Goal: Transaction & Acquisition: Purchase product/service

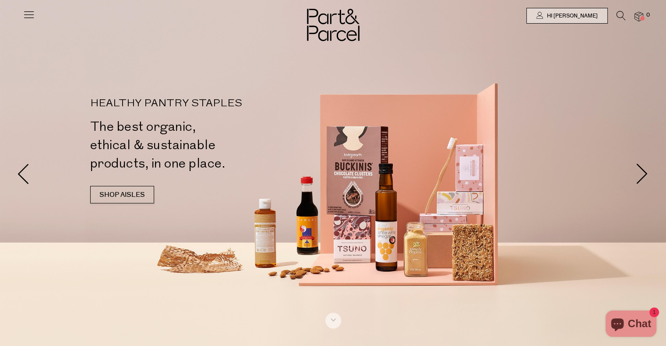
click at [29, 14] on icon at bounding box center [29, 14] width 12 height 12
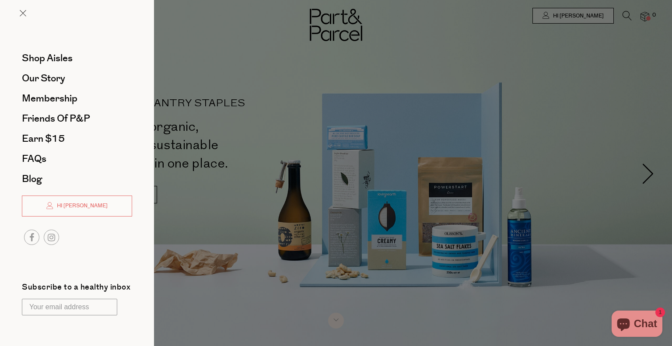
click at [561, 39] on div at bounding box center [336, 173] width 672 height 346
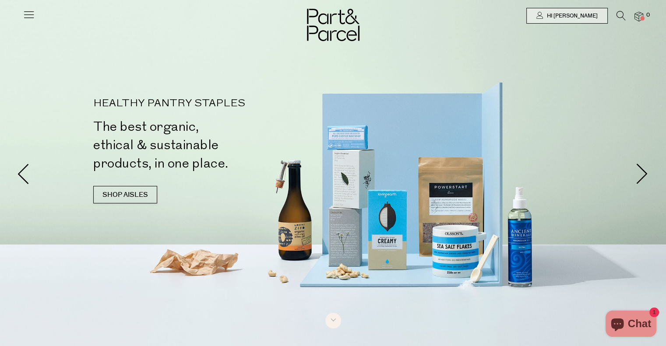
click at [619, 14] on icon at bounding box center [620, 16] width 9 height 10
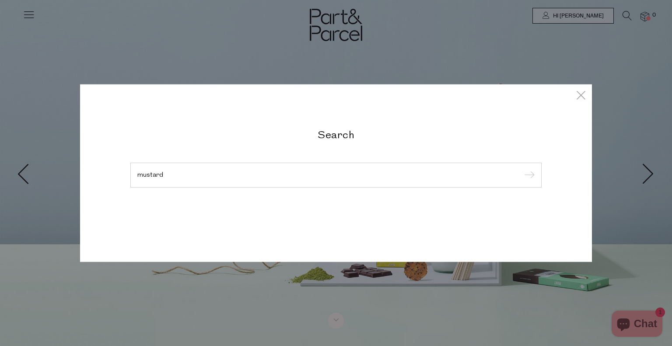
type input "mustard"
click at [522, 169] on input "submit" at bounding box center [528, 175] width 13 height 13
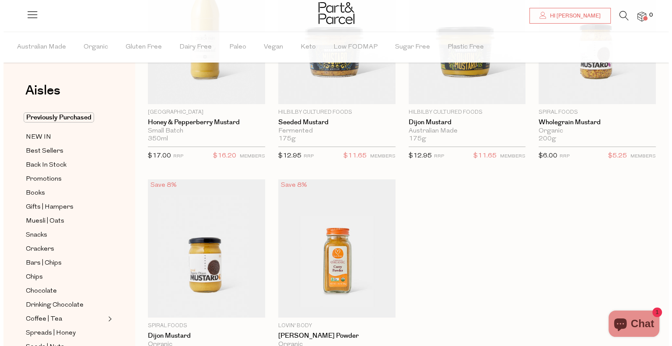
scroll to position [88, 0]
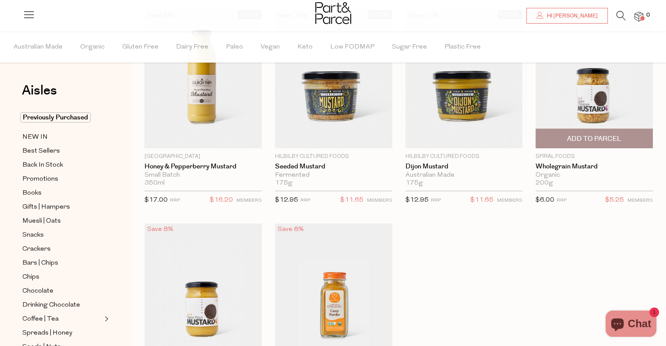
click at [602, 141] on span "Add To Parcel" at bounding box center [594, 138] width 54 height 9
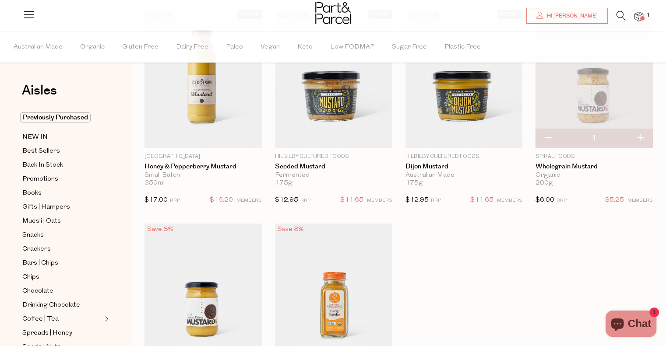
click at [617, 14] on icon at bounding box center [620, 16] width 9 height 10
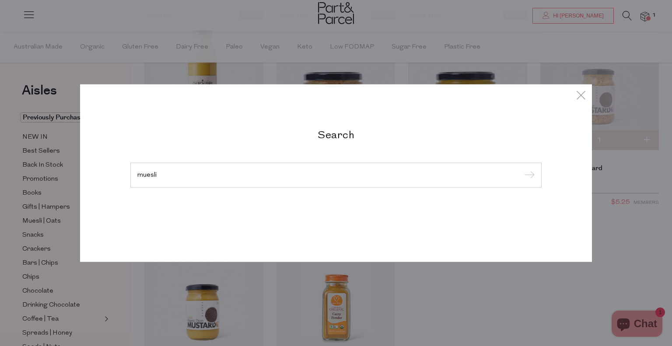
type input "muesli"
click at [522, 169] on input "submit" at bounding box center [528, 175] width 13 height 13
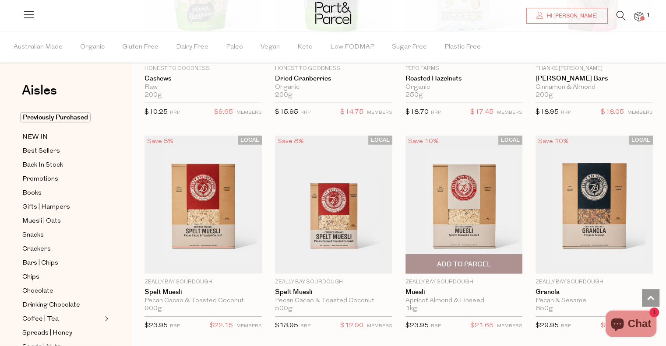
scroll to position [2407, 0]
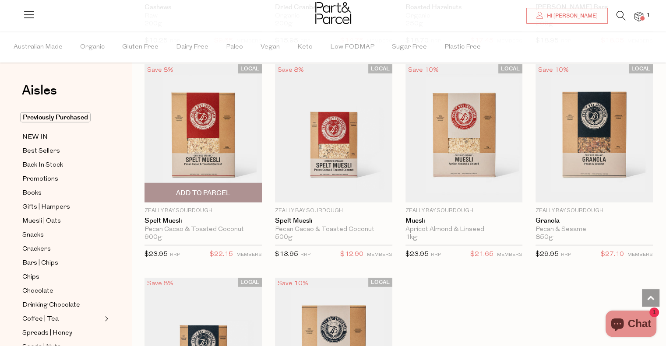
click at [198, 189] on span "Add To Parcel" at bounding box center [203, 193] width 54 height 9
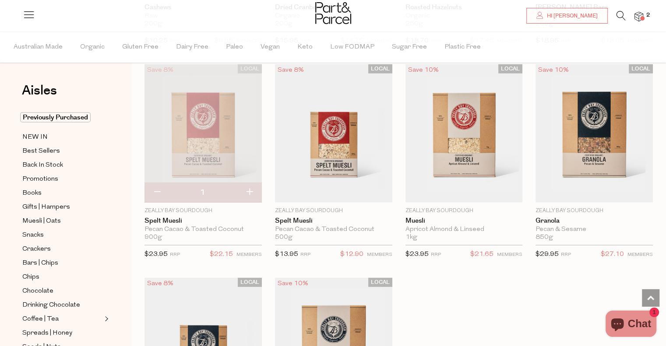
click at [620, 15] on icon at bounding box center [620, 16] width 9 height 10
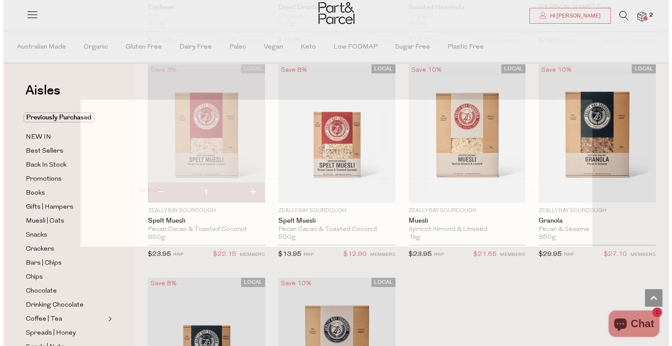
scroll to position [2429, 0]
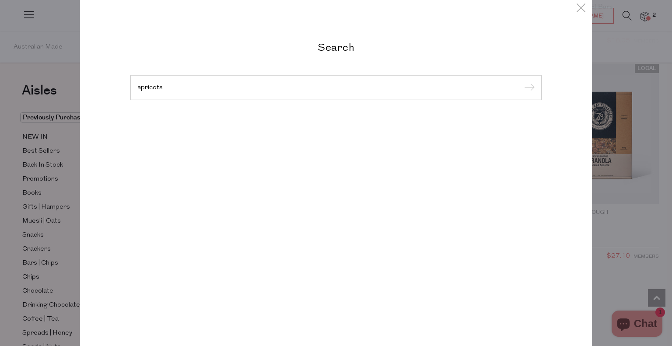
type input "apricots"
click at [522, 81] on input "submit" at bounding box center [528, 87] width 13 height 13
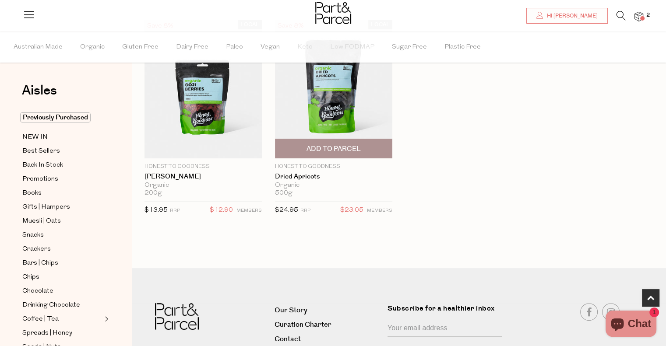
scroll to position [306, 0]
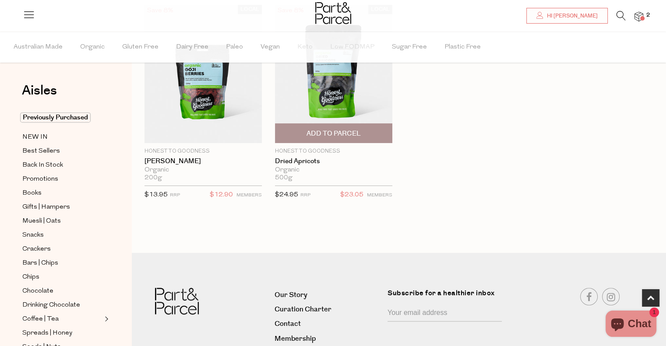
click at [325, 136] on span "Add To Parcel" at bounding box center [333, 133] width 54 height 9
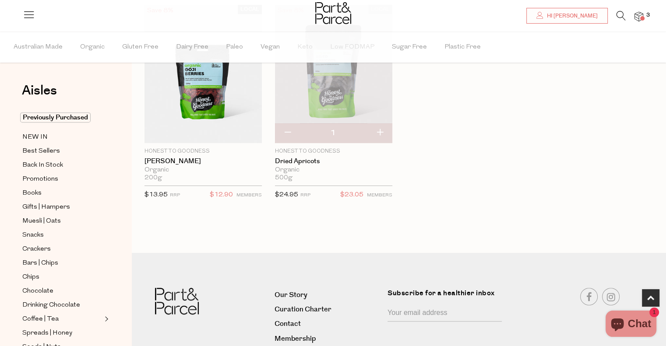
click at [617, 11] on icon at bounding box center [620, 16] width 9 height 10
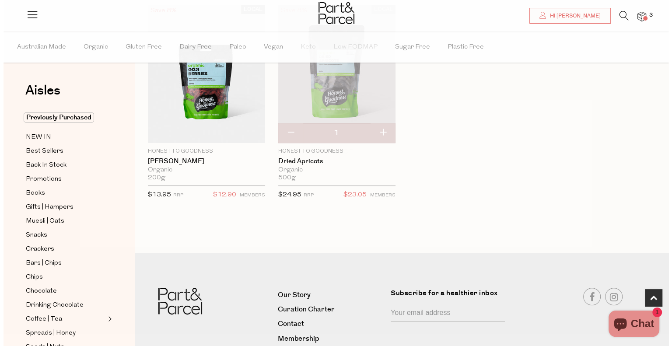
scroll to position [308, 0]
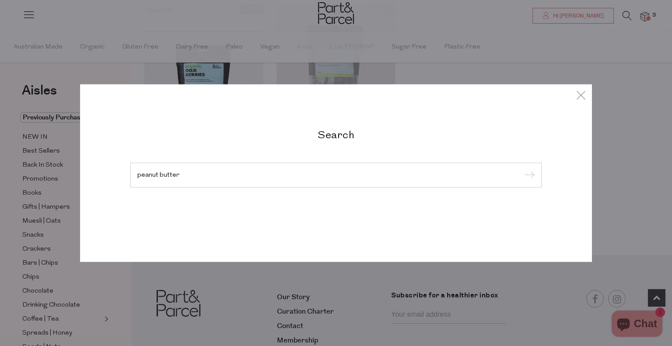
type input "peanut butter"
click at [522, 169] on input "submit" at bounding box center [528, 175] width 13 height 13
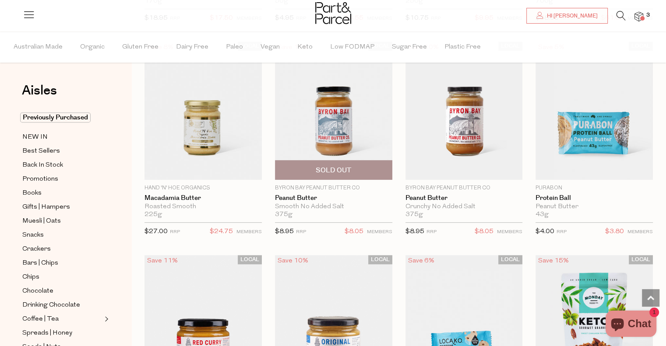
scroll to position [700, 0]
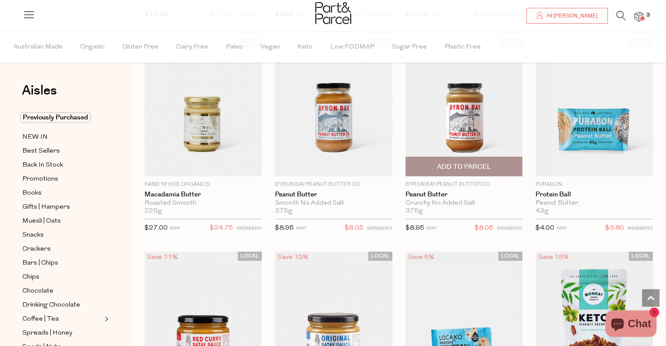
click at [475, 164] on span "Add To Parcel" at bounding box center [463, 166] width 54 height 9
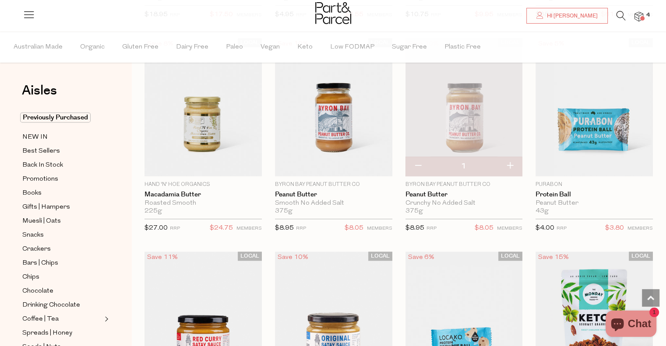
click at [508, 162] on button "button" at bounding box center [509, 166] width 25 height 19
type input "2"
click at [617, 11] on icon at bounding box center [620, 16] width 9 height 10
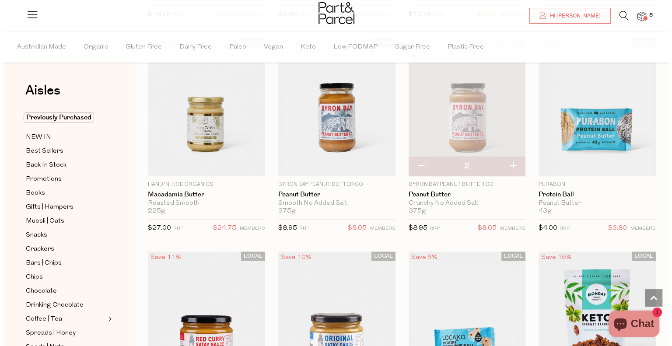
scroll to position [706, 0]
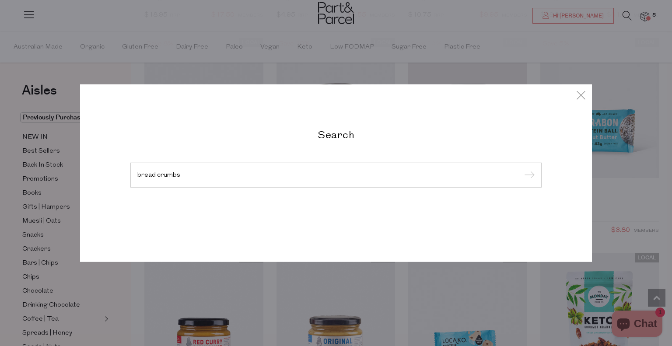
type input "bread crumbs"
click at [522, 169] on input "submit" at bounding box center [528, 175] width 13 height 13
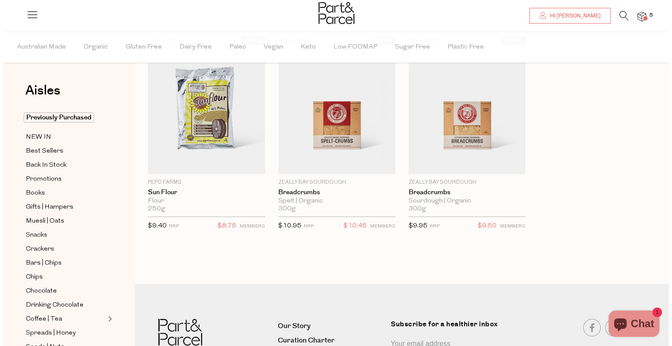
scroll to position [44, 0]
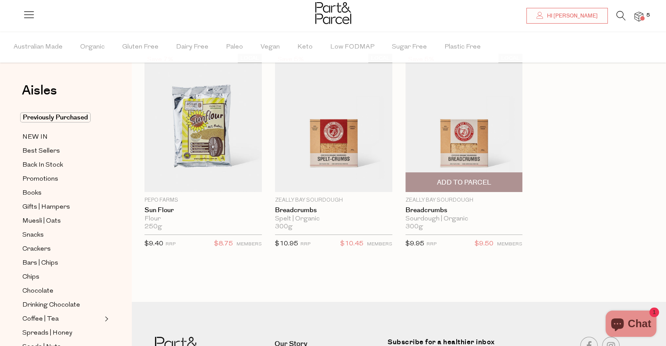
click at [466, 180] on span "Add To Parcel" at bounding box center [463, 182] width 54 height 9
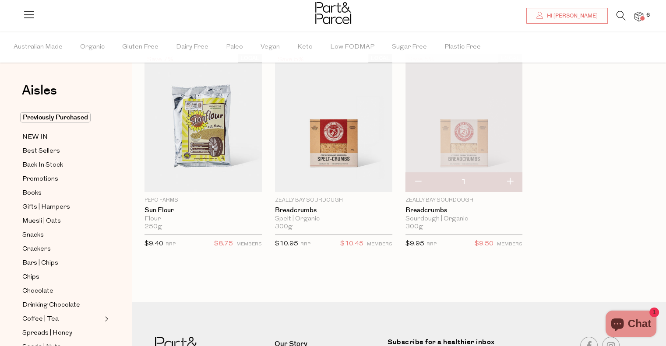
drag, startPoint x: 616, startPoint y: 12, endPoint x: 623, endPoint y: 17, distance: 8.4
click at [617, 12] on icon at bounding box center [620, 16] width 9 height 10
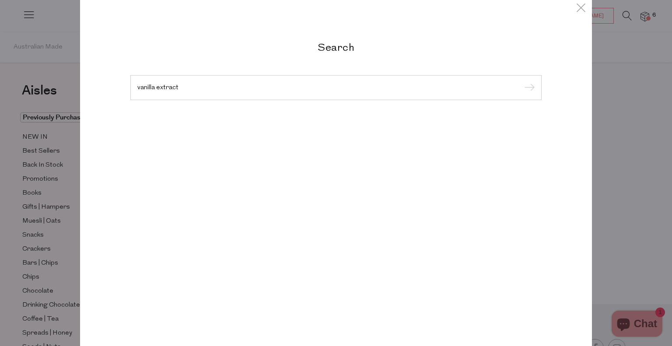
type input "vanilla extract"
click at [522, 81] on input "submit" at bounding box center [528, 87] width 13 height 13
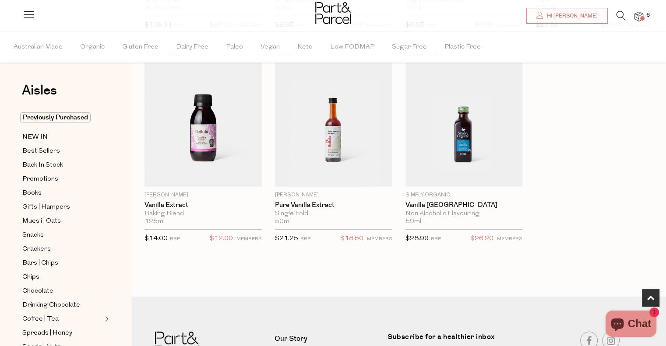
scroll to position [261, 0]
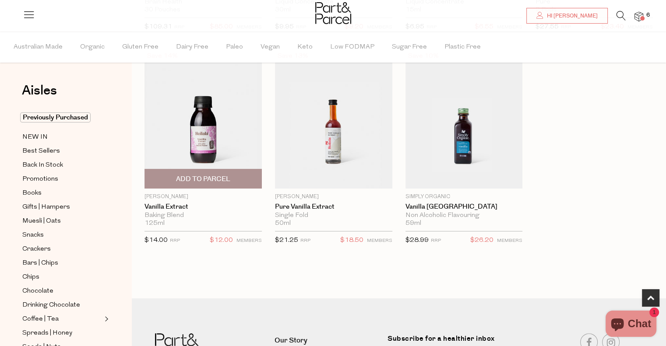
click at [205, 176] on span "Add To Parcel" at bounding box center [203, 179] width 54 height 9
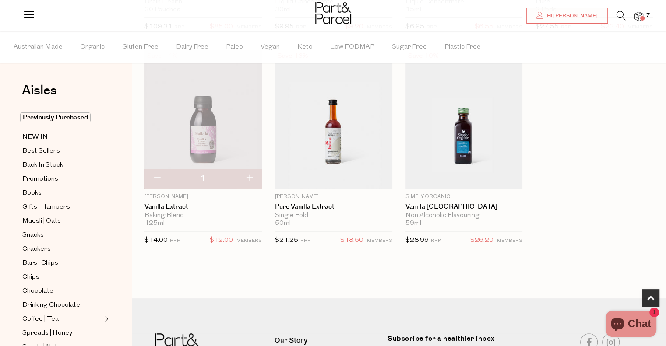
click at [620, 14] on icon at bounding box center [620, 16] width 9 height 10
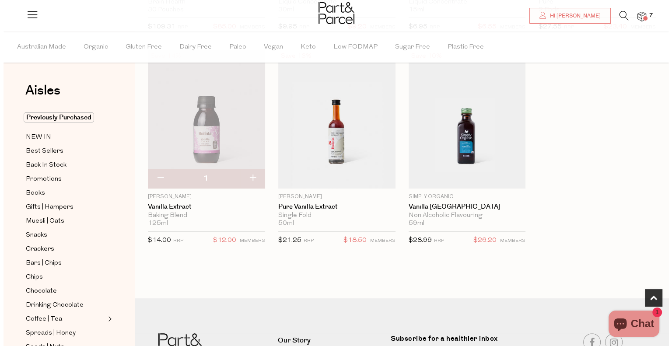
scroll to position [263, 0]
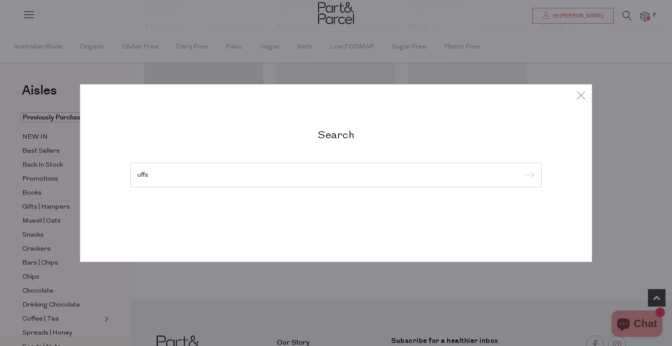
type input "uffs"
click at [522, 169] on input "submit" at bounding box center [528, 175] width 13 height 13
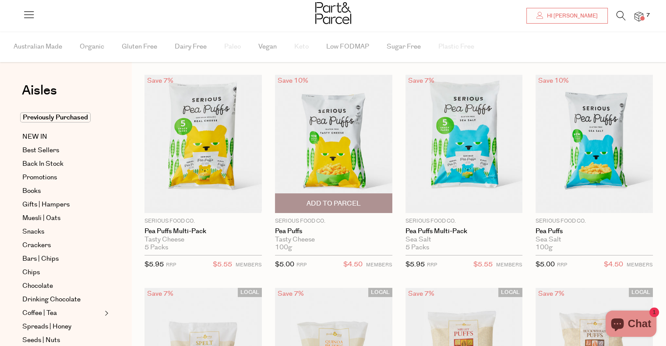
scroll to position [44, 0]
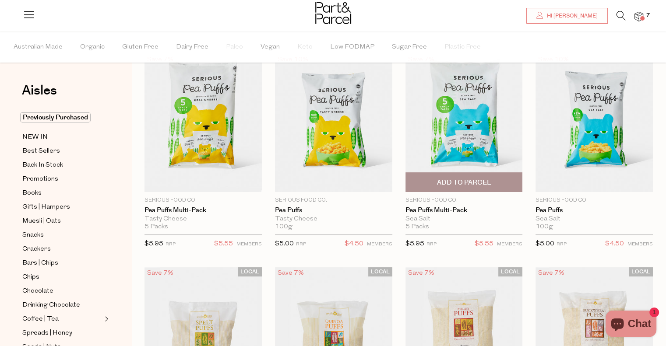
click at [451, 182] on span "Add To Parcel" at bounding box center [463, 182] width 54 height 9
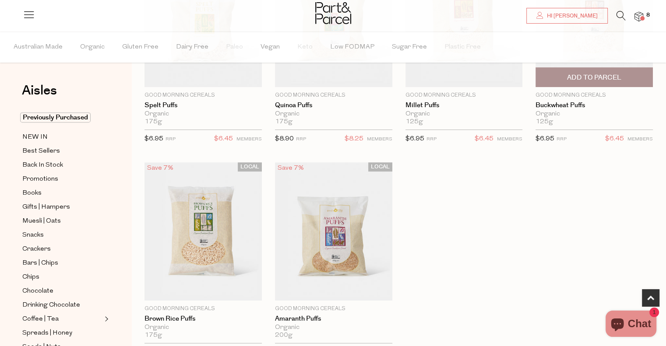
scroll to position [263, 0]
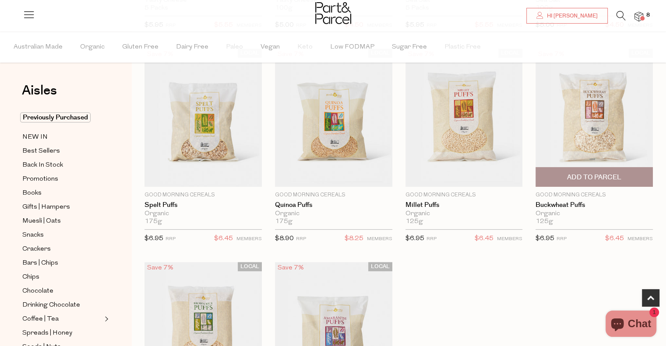
click at [606, 177] on span "Add To Parcel" at bounding box center [594, 177] width 54 height 9
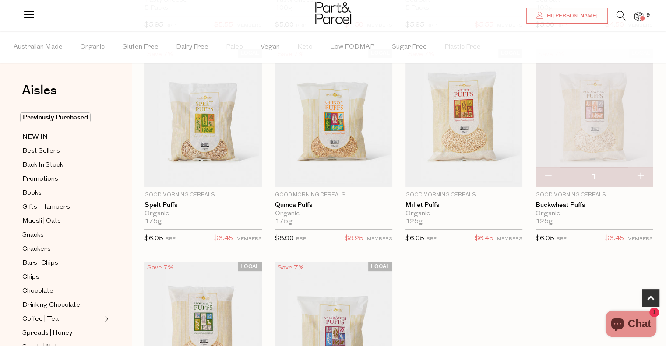
click at [622, 17] on icon at bounding box center [620, 16] width 9 height 10
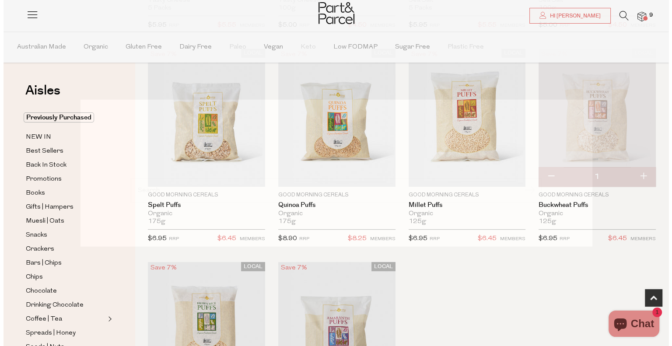
scroll to position [264, 0]
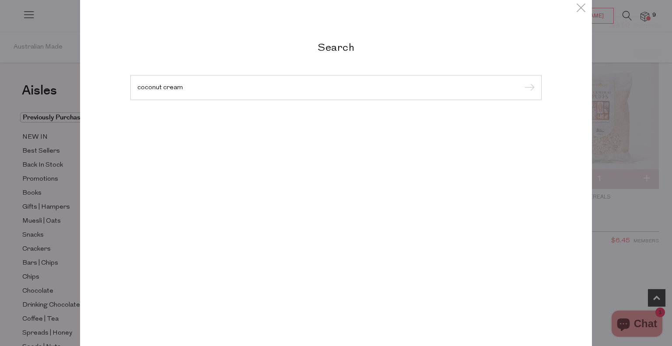
type input "coconut cream"
click at [522, 81] on input "submit" at bounding box center [528, 87] width 13 height 13
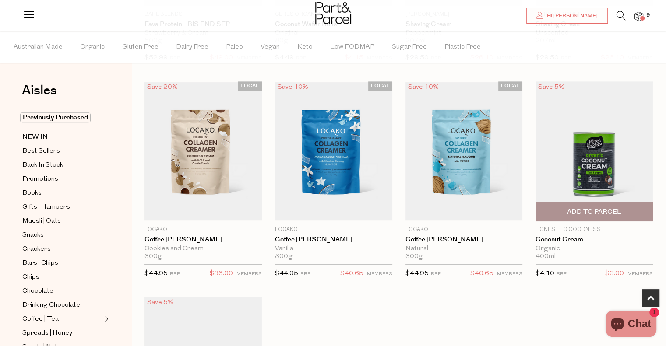
scroll to position [525, 0]
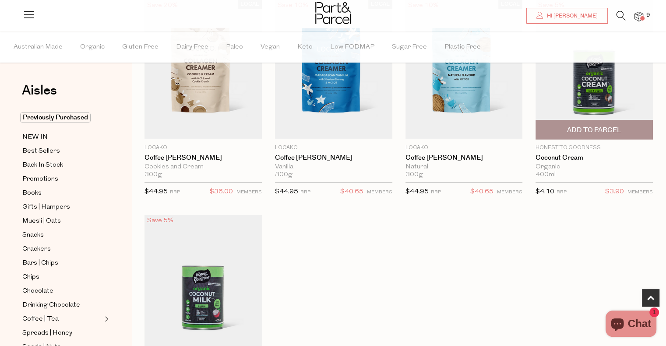
click at [598, 127] on span "Add To Parcel" at bounding box center [594, 130] width 54 height 9
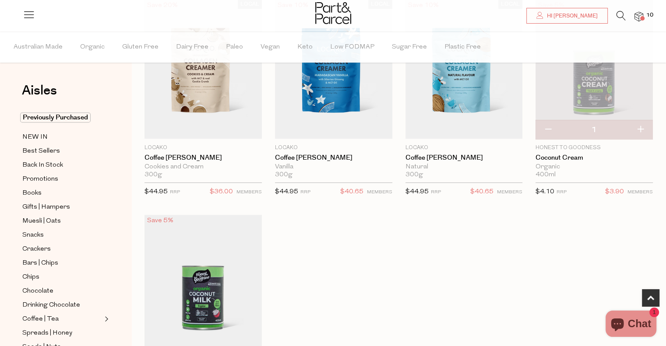
click at [640, 129] on button "button" at bounding box center [640, 129] width 25 height 19
type input "2"
click at [640, 129] on button "button" at bounding box center [640, 129] width 25 height 19
type input "3"
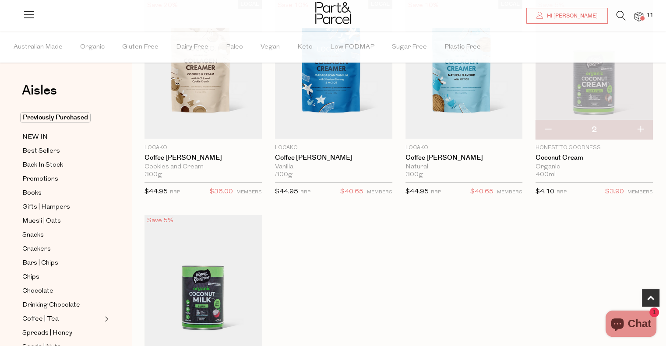
type input "3"
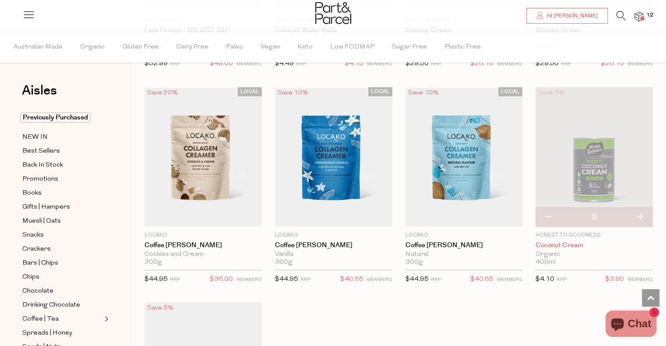
scroll to position [438, 0]
click at [624, 17] on icon at bounding box center [620, 16] width 9 height 10
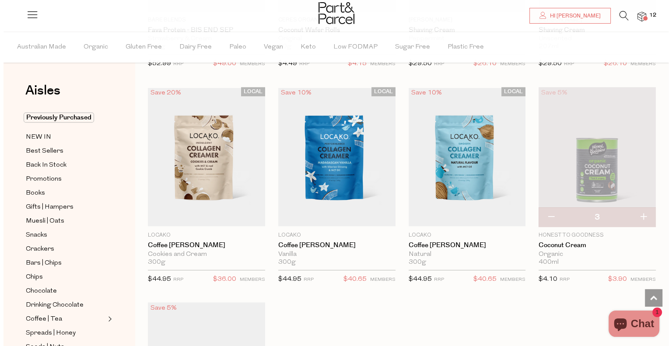
scroll to position [439, 0]
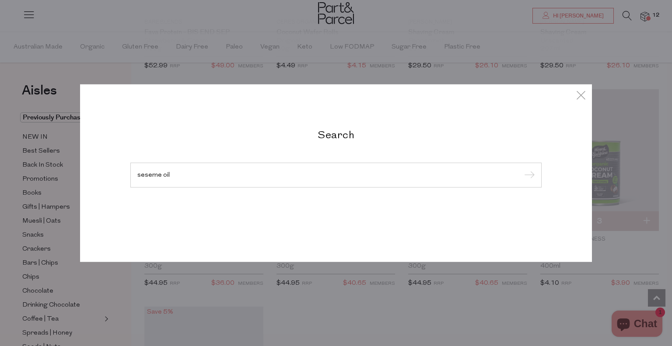
type input "seseme oil"
click at [522, 169] on input "submit" at bounding box center [528, 175] width 13 height 13
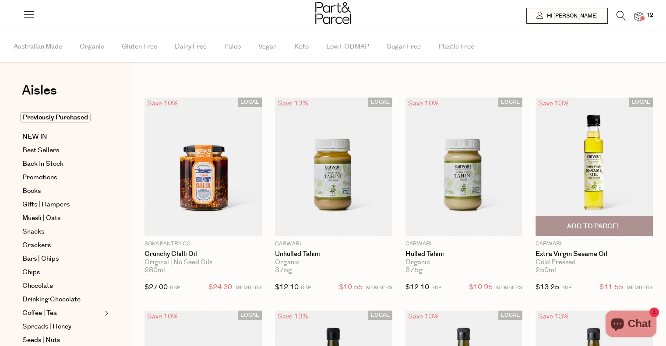
click at [590, 225] on span "Add To Parcel" at bounding box center [594, 226] width 54 height 9
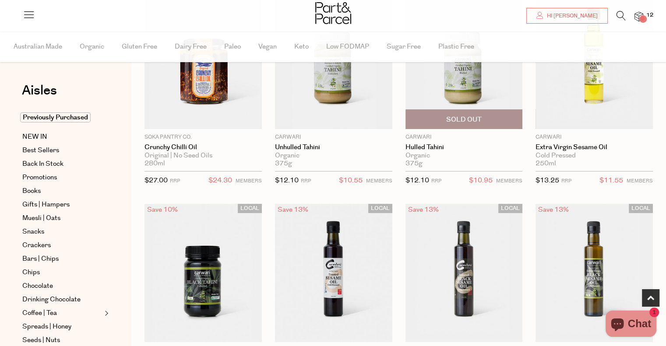
scroll to position [175, 0]
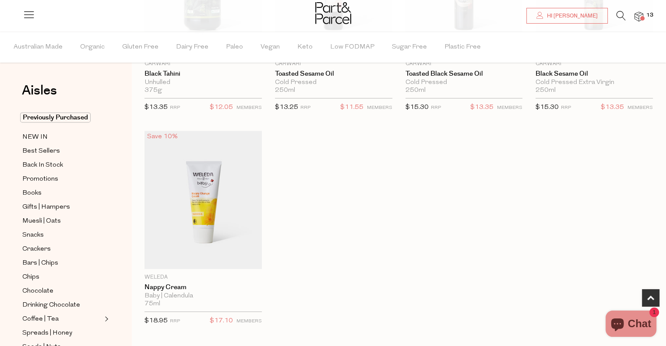
click at [617, 18] on icon at bounding box center [620, 16] width 9 height 10
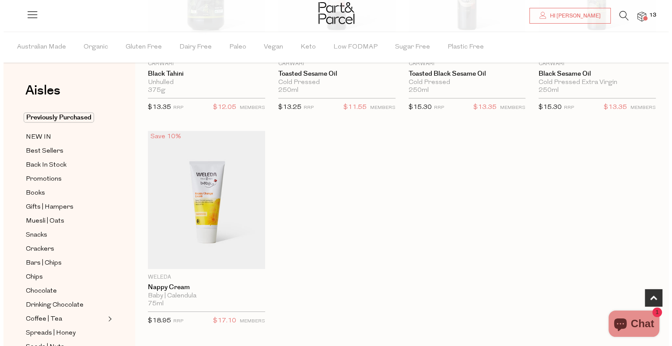
scroll to position [396, 0]
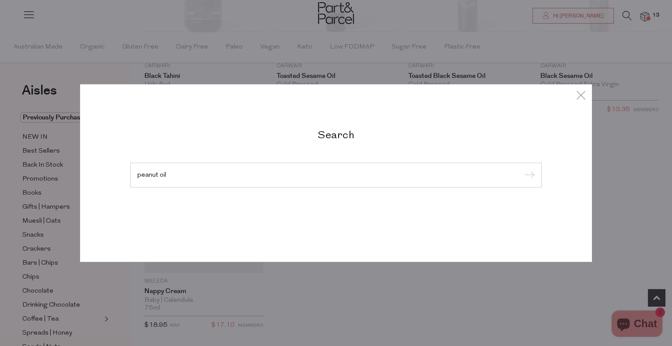
type input "peanut oil"
click at [522, 169] on input "submit" at bounding box center [528, 175] width 13 height 13
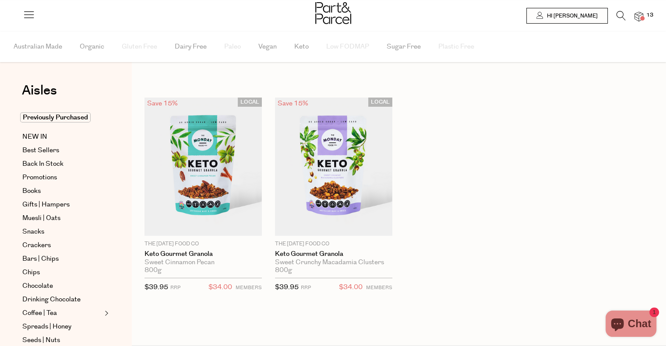
drag, startPoint x: 622, startPoint y: 17, endPoint x: 482, endPoint y: 81, distance: 153.3
click at [621, 17] on icon at bounding box center [620, 16] width 9 height 10
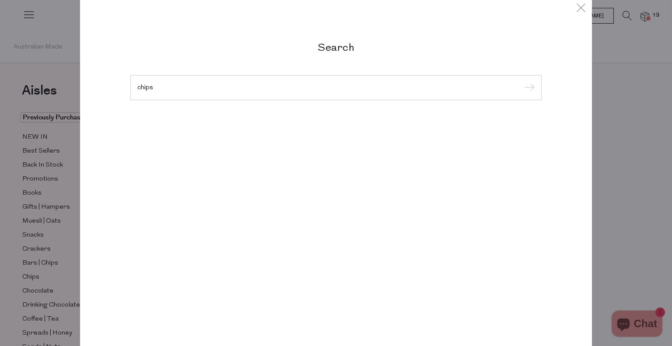
type input "chips"
click at [522, 81] on input "submit" at bounding box center [528, 87] width 13 height 13
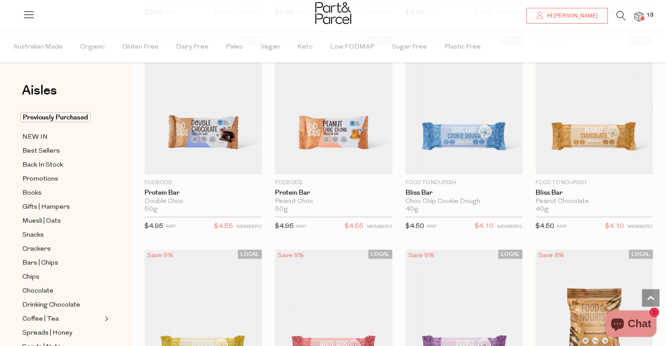
scroll to position [1970, 0]
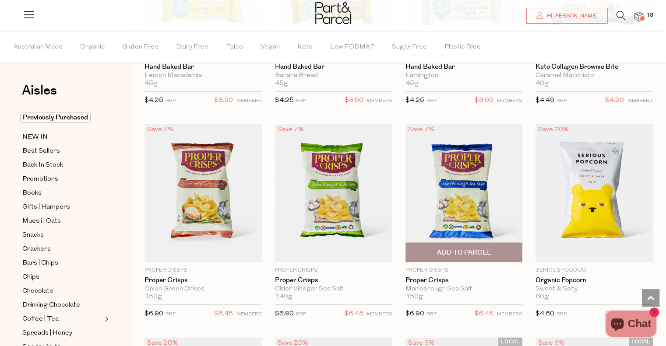
scroll to position [4552, 0]
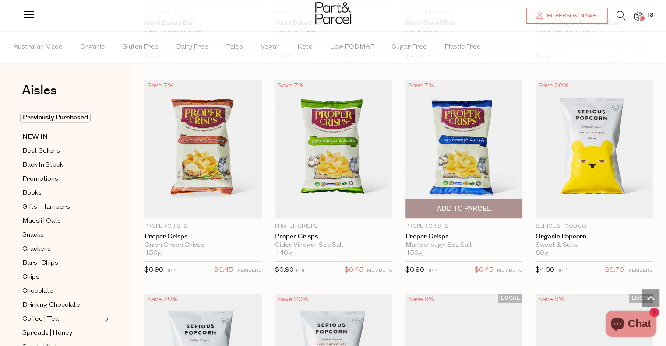
click at [460, 204] on span "Add To Parcel" at bounding box center [463, 208] width 54 height 9
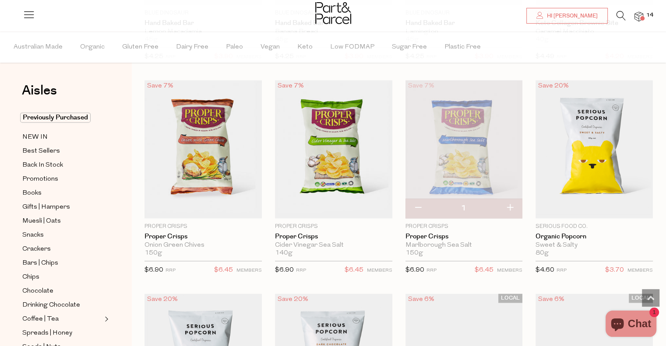
click at [511, 200] on button "button" at bounding box center [509, 208] width 25 height 19
type input "2"
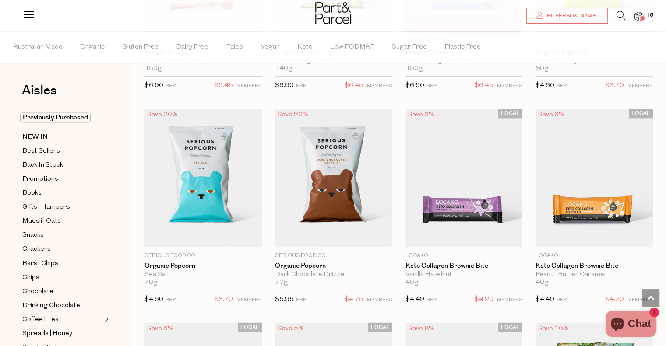
scroll to position [4596, 0]
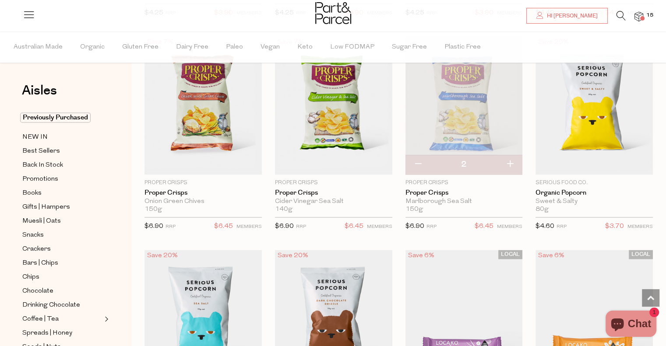
click at [618, 15] on icon at bounding box center [620, 16] width 9 height 10
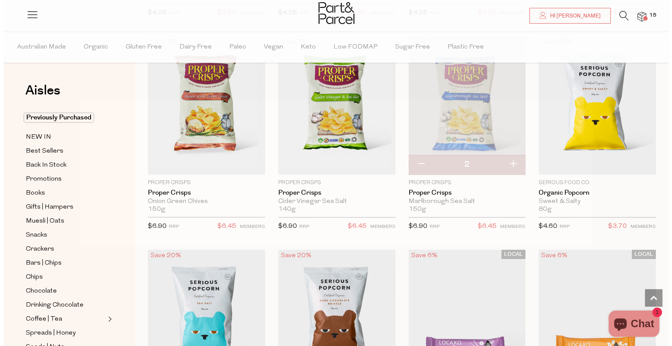
scroll to position [4637, 0]
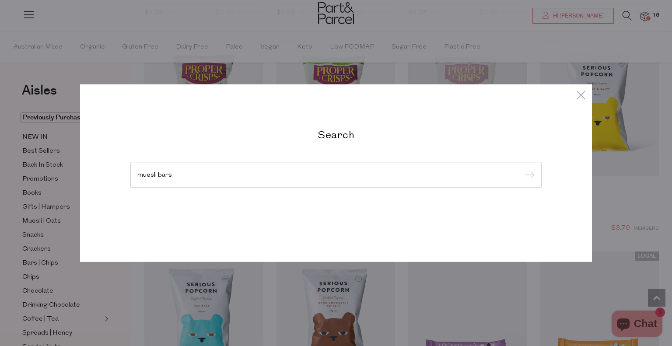
type input "muesli bars"
click at [522, 169] on input "submit" at bounding box center [528, 175] width 13 height 13
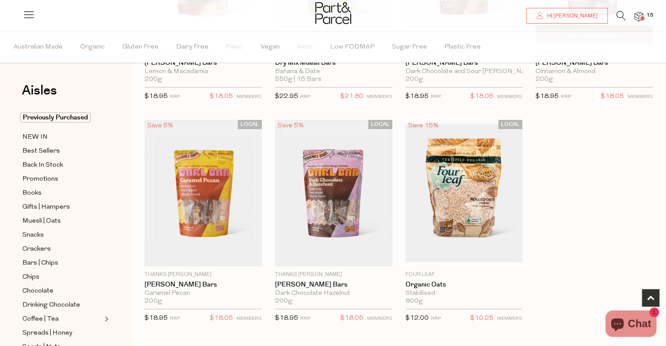
scroll to position [88, 0]
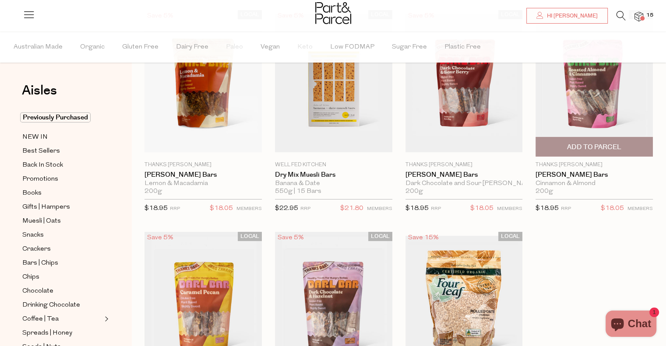
click at [596, 98] on img at bounding box center [593, 83] width 117 height 147
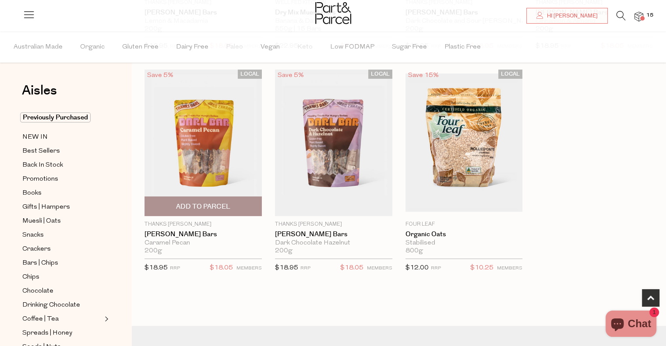
scroll to position [263, 0]
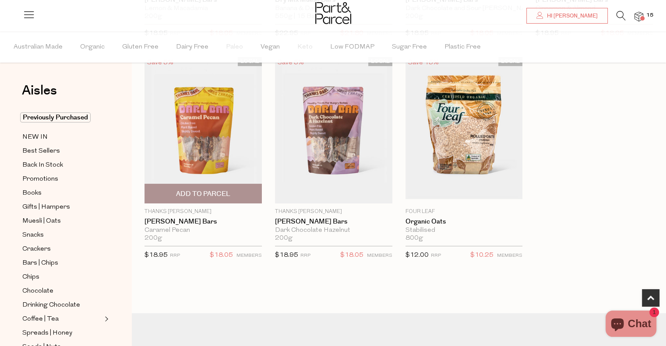
click at [201, 131] on img at bounding box center [202, 130] width 117 height 147
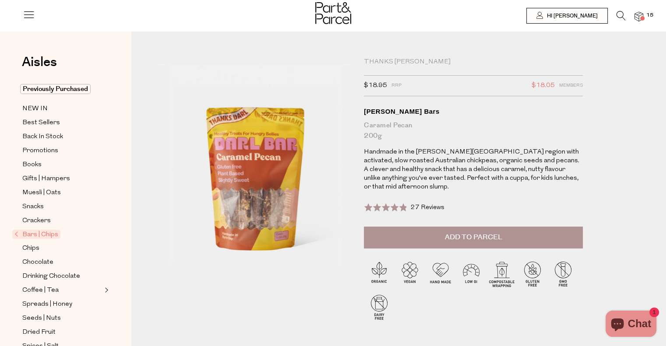
click at [471, 232] on span "Add to Parcel" at bounding box center [473, 237] width 57 height 10
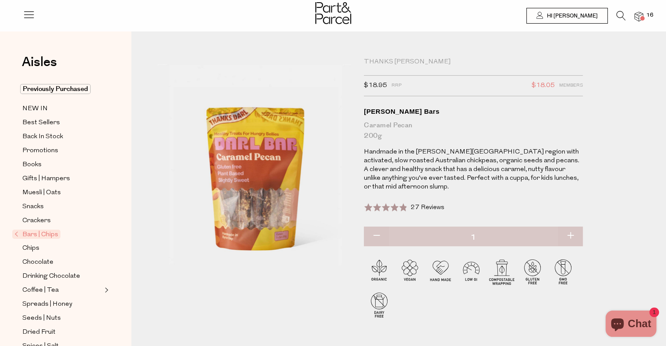
click at [639, 16] on img at bounding box center [638, 17] width 9 height 10
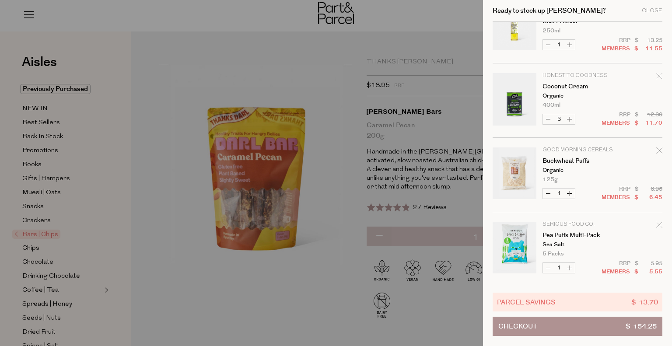
scroll to position [219, 0]
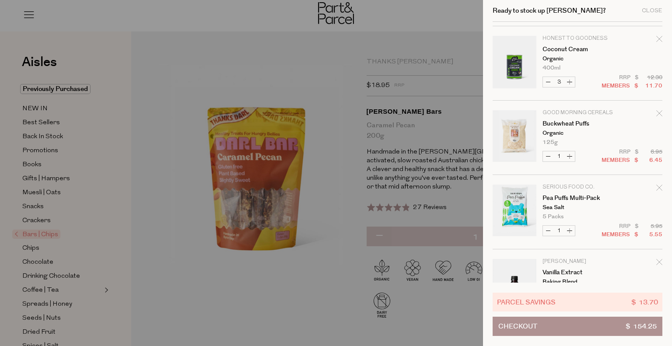
click at [565, 330] on button "Checkout $ 154.25" at bounding box center [578, 326] width 170 height 19
